Goal: Check status: Check status

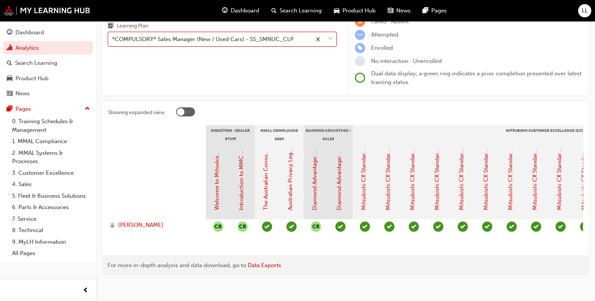
scroll to position [0, 64]
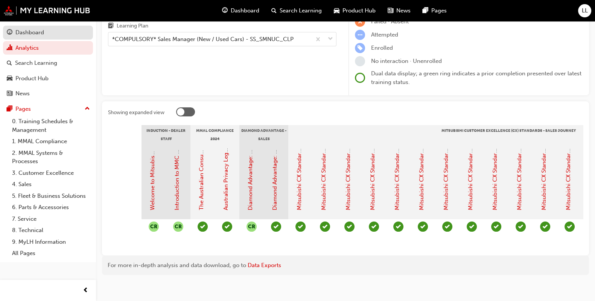
click at [28, 35] on div "Dashboard" at bounding box center [29, 32] width 29 height 9
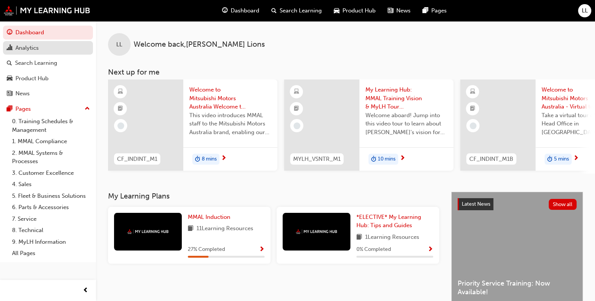
click at [37, 47] on div "Analytics" at bounding box center [26, 48] width 23 height 9
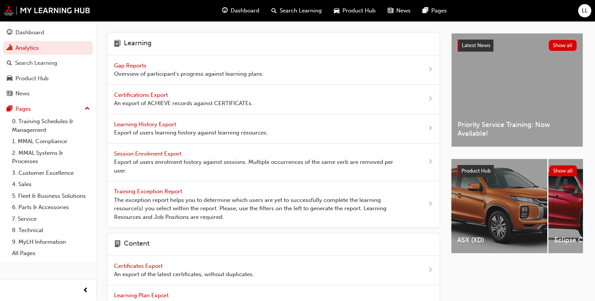
click at [135, 67] on span "Gap Reports" at bounding box center [131, 65] width 34 height 7
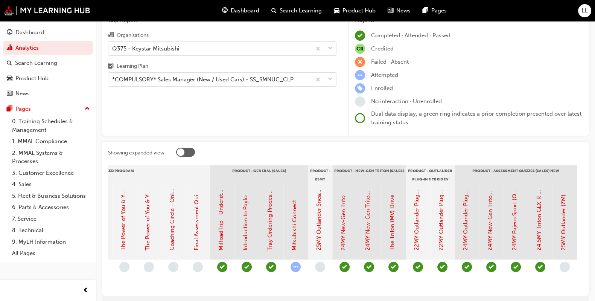
scroll to position [37, 0]
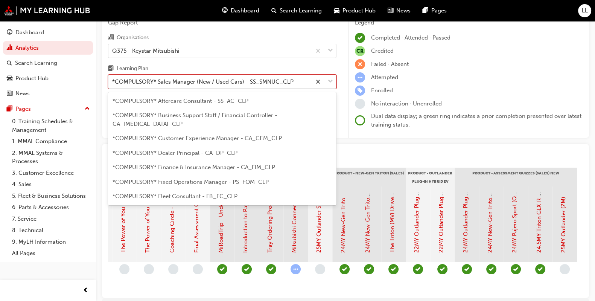
click at [332, 84] on span "down-icon" at bounding box center [330, 82] width 5 height 10
click at [113, 84] on input "Learning Plan option *COMPULSORY* Sales Manager (New / Used Cars) - SS_SMNUC_CL…" at bounding box center [112, 81] width 1 height 6
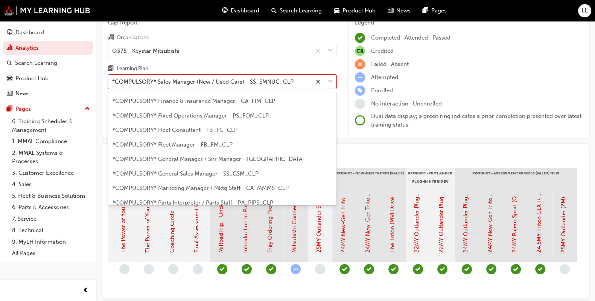
scroll to position [67, 0]
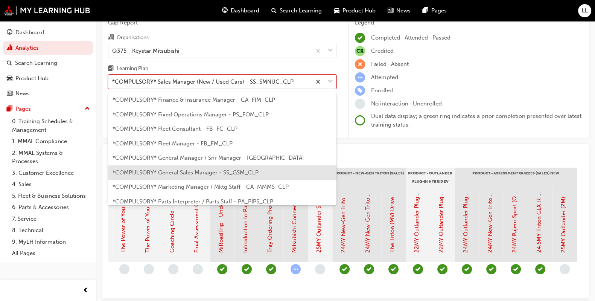
click at [238, 169] on span "*COMPULSORY* General Sales Manager - SS_GSM_CLP" at bounding box center [186, 172] width 146 height 7
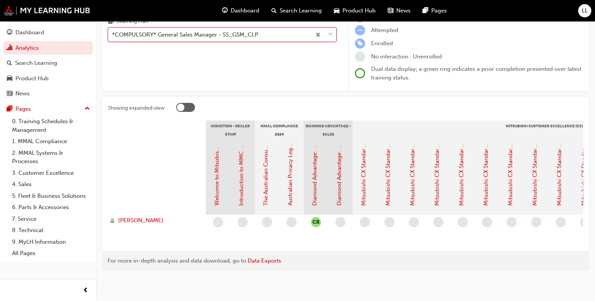
scroll to position [92, 0]
click at [332, 154] on div "Diamond Advantage: Sales Training" at bounding box center [340, 176] width 24 height 75
